Goal: Information Seeking & Learning: Learn about a topic

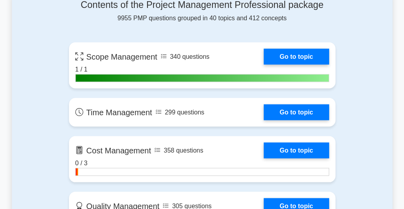
scroll to position [535, 0]
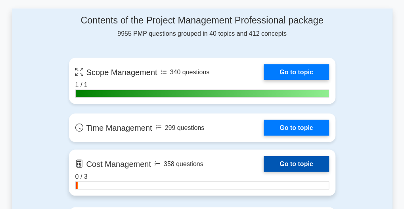
click at [295, 163] on link "Go to topic" at bounding box center [296, 163] width 65 height 16
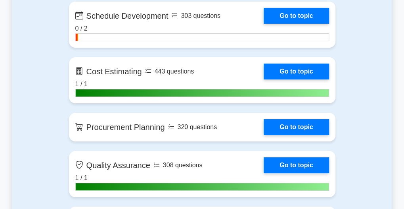
scroll to position [1119, 0]
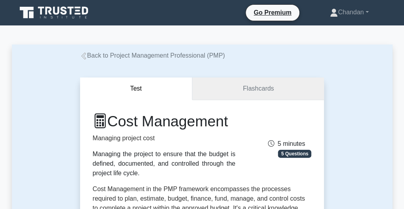
click at [288, 87] on link "Flashcards" at bounding box center [258, 88] width 132 height 23
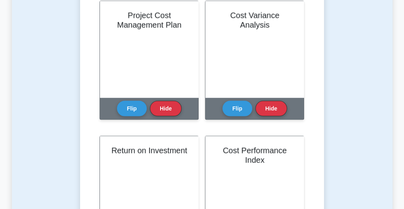
scroll to position [632, 0]
